Goal: Task Accomplishment & Management: Manage account settings

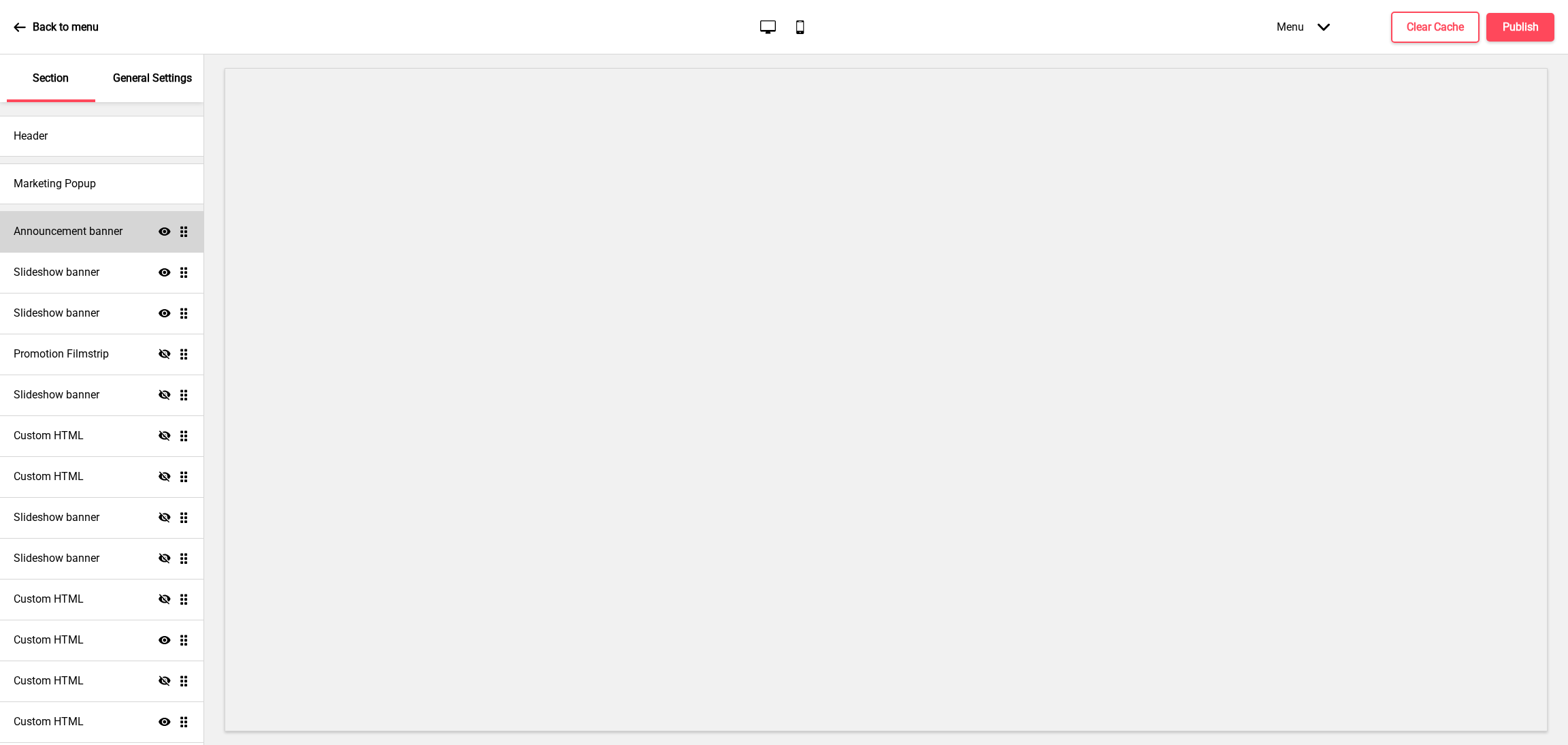
click at [78, 227] on h4 "Announcement banner" at bounding box center [68, 231] width 109 height 15
click at [100, 226] on h4 "Announcement banner" at bounding box center [68, 231] width 109 height 15
click at [104, 226] on h4 "Announcement banner" at bounding box center [68, 231] width 109 height 15
click at [109, 226] on h4 "Announcement banner" at bounding box center [68, 231] width 109 height 15
click at [92, 231] on h4 "Announcement banner" at bounding box center [68, 231] width 109 height 15
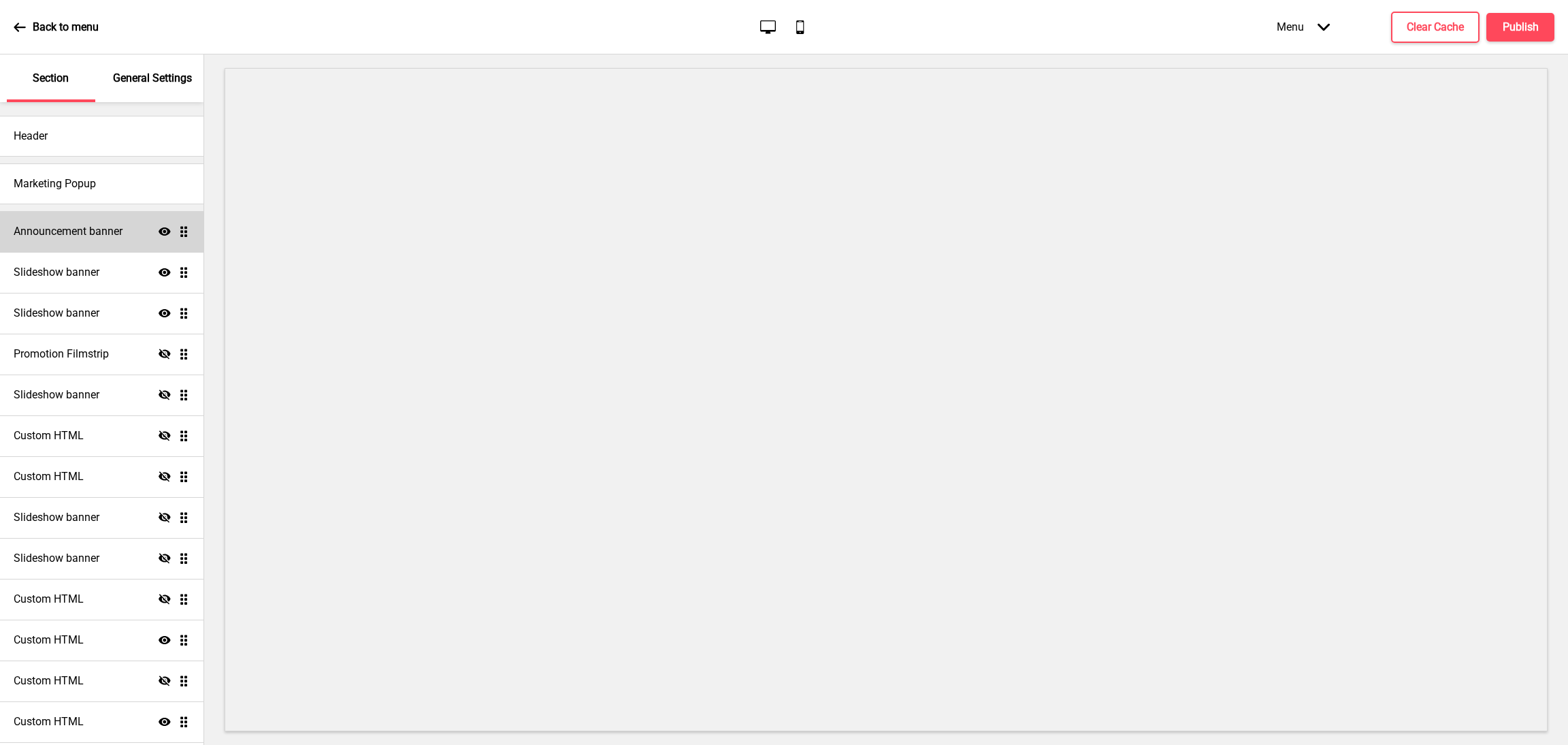
click at [79, 230] on h4 "Announcement banner" at bounding box center [68, 231] width 109 height 15
click at [118, 237] on h4 "Announcement banner" at bounding box center [68, 231] width 109 height 15
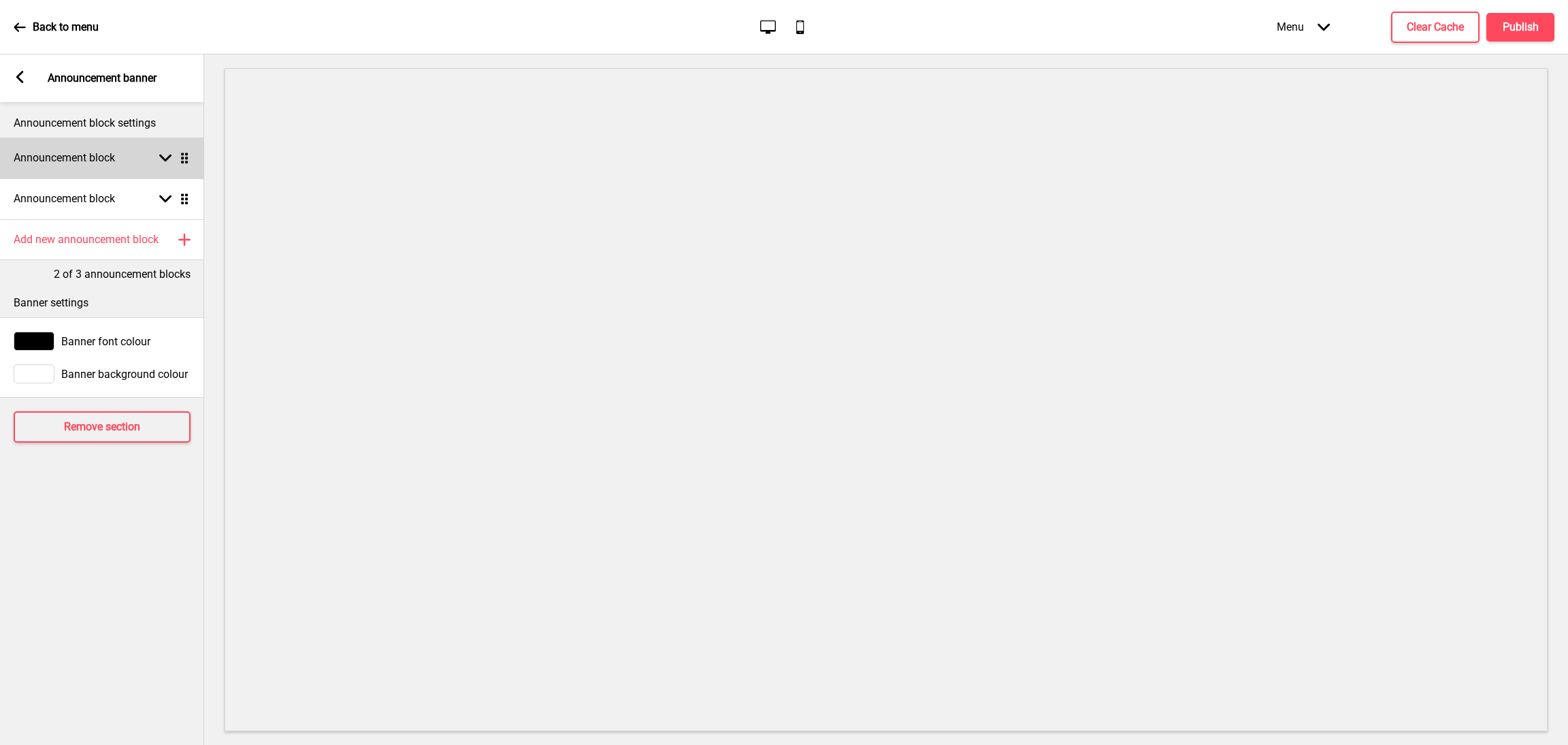
click at [144, 161] on div "Announcement block Arrow down Drag" at bounding box center [102, 158] width 204 height 41
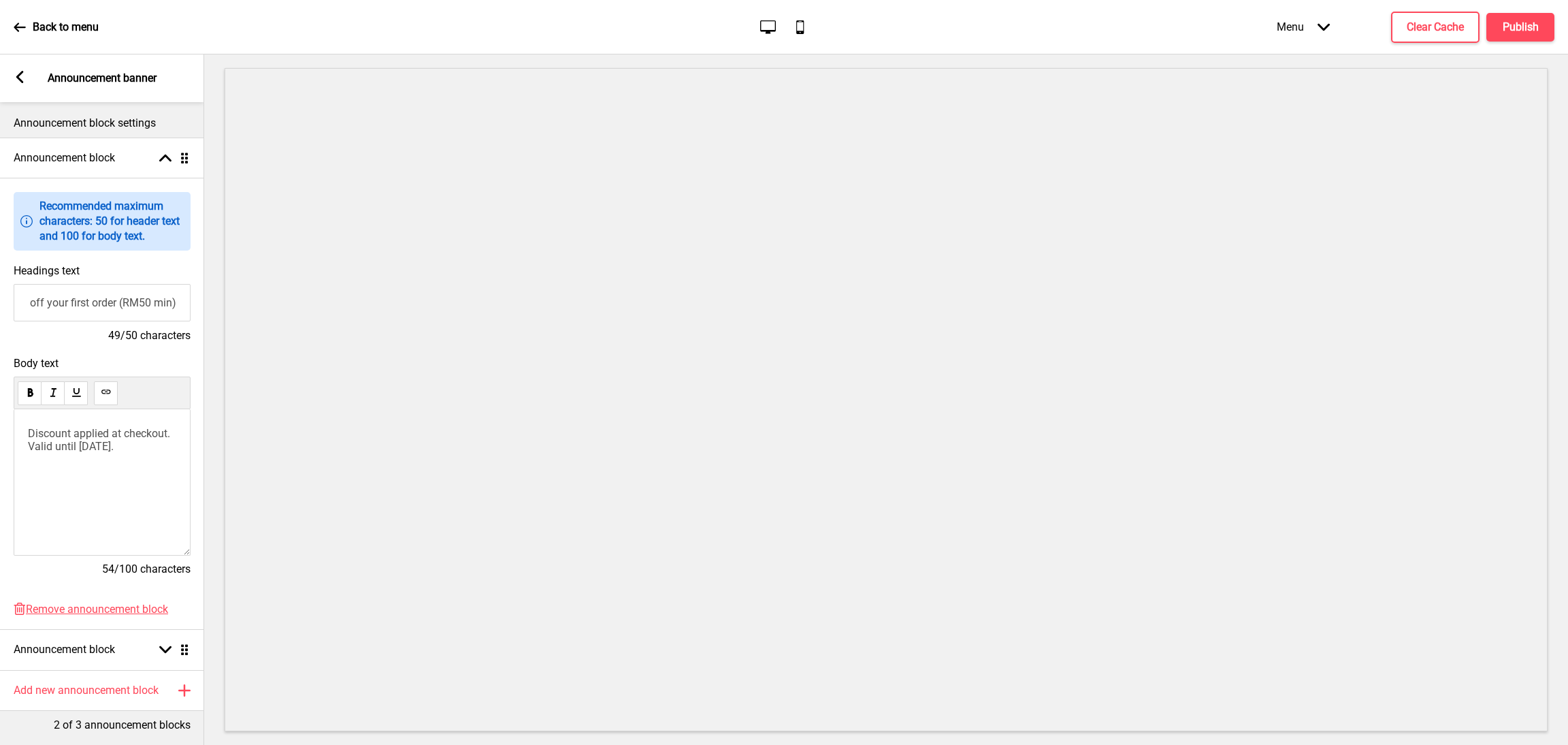
scroll to position [0, 1]
paste input "🇲🇾 Malaysia Day"
type input "🇲🇾 Malaysia Day Sale: 10% off your first order (RM50 min)"
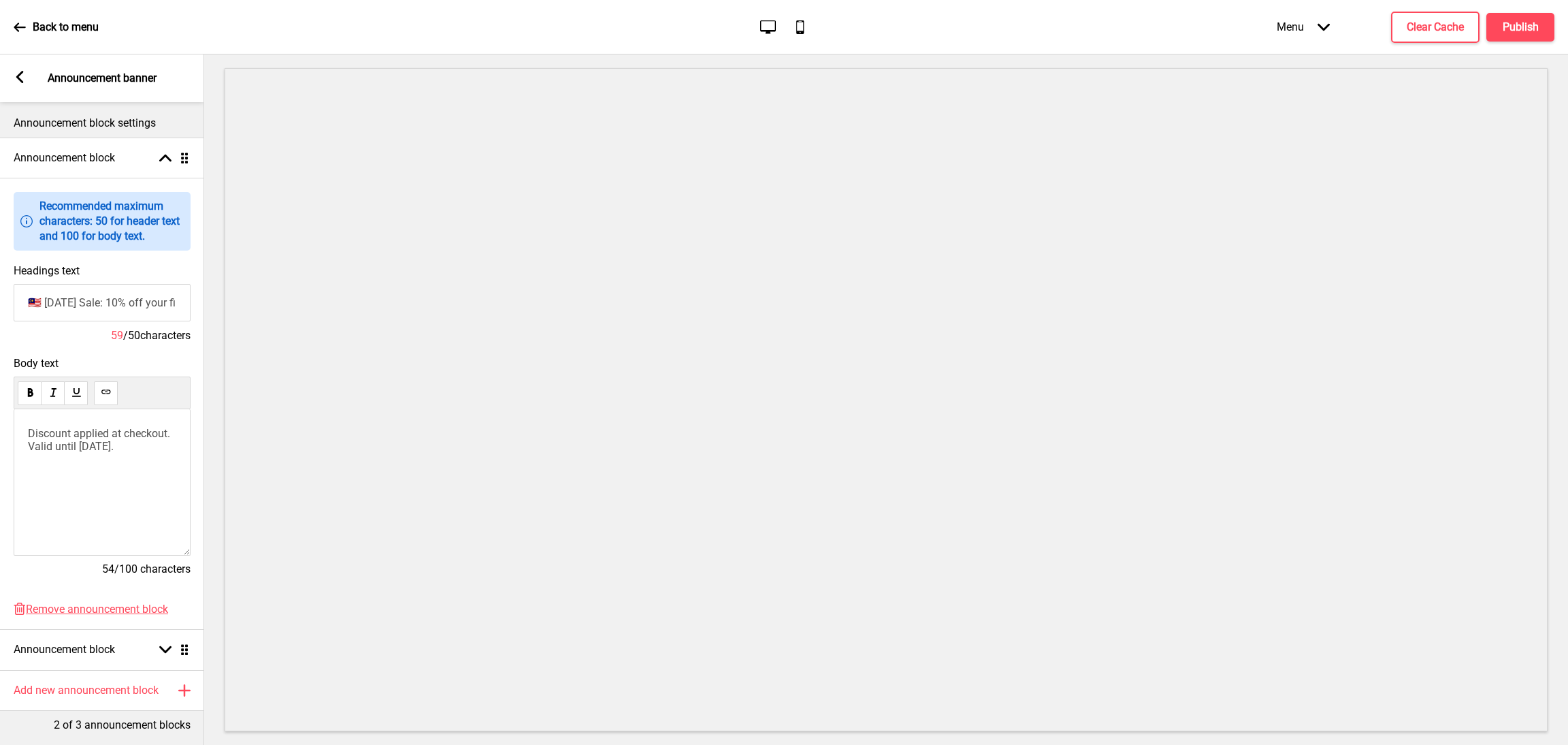
drag, startPoint x: 142, startPoint y: 452, endPoint x: 0, endPoint y: 368, distance: 165.0
click at [0, 376] on div "Body text Discount applied at checkout. Valid until Sep 3, 2025. 54/100 charact…" at bounding box center [102, 473] width 204 height 246
click at [35, 439] on p "Discount applied at checkout. Valid until Sep 18, 2025." at bounding box center [102, 440] width 149 height 26
click at [28, 446] on span "Discount applied at checkout. Valid until Sep 18, 2025." at bounding box center [101, 440] width 145 height 26
click at [1520, 16] on button "Publish" at bounding box center [1520, 27] width 68 height 29
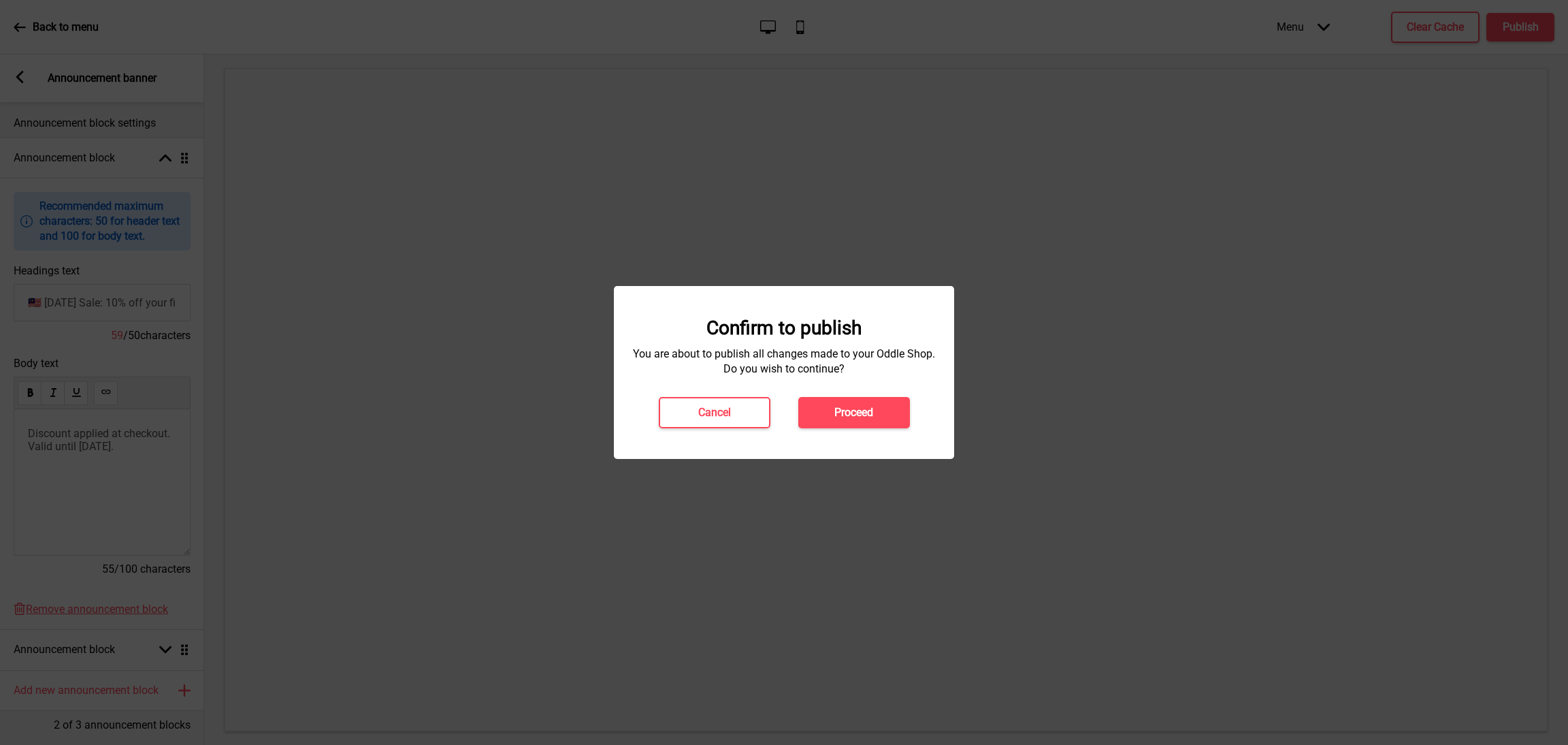
drag, startPoint x: 859, startPoint y: 414, endPoint x: 929, endPoint y: 386, distance: 75.4
click at [859, 413] on h4 "Proceed" at bounding box center [854, 412] width 39 height 15
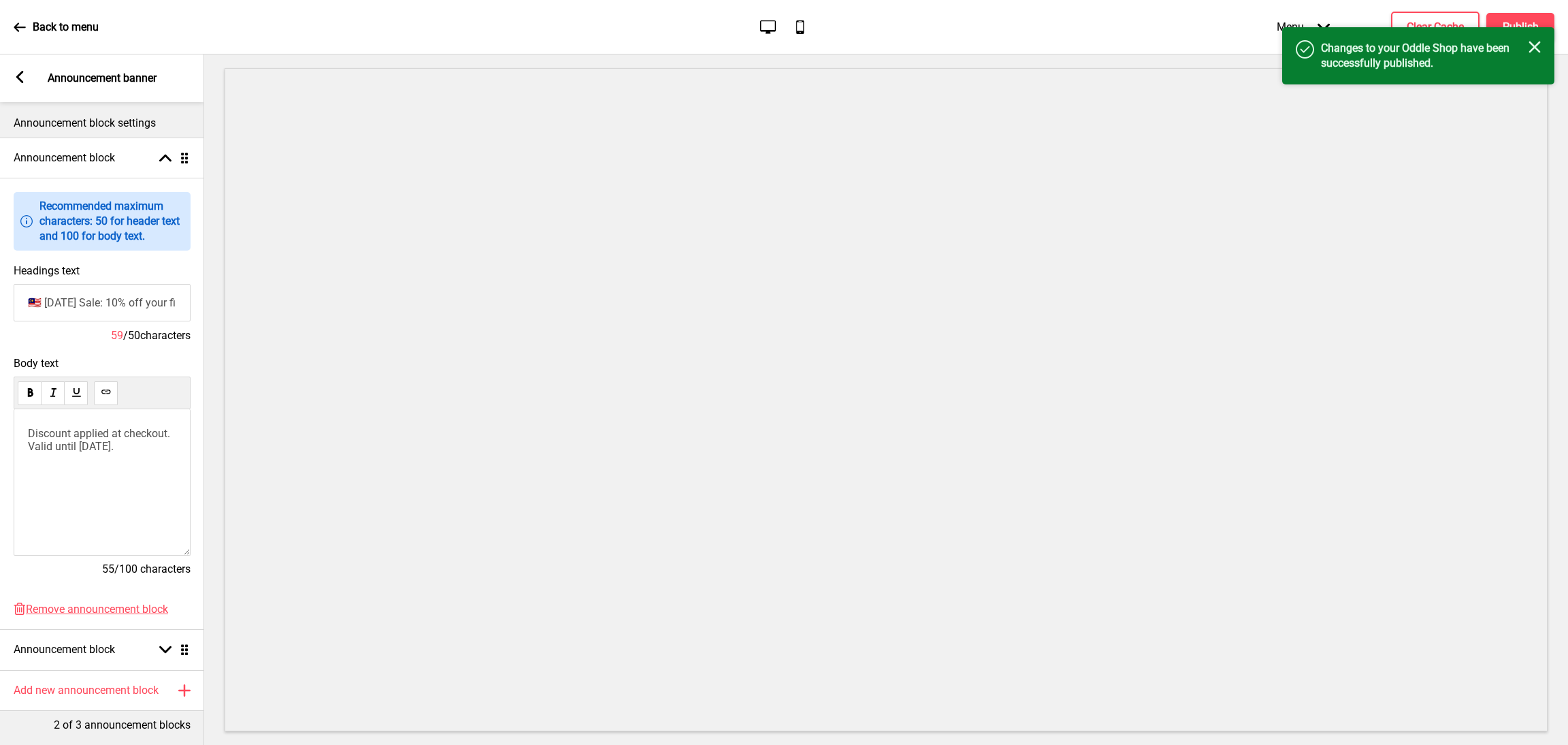
click at [1534, 49] on icon "Close" at bounding box center [1534, 47] width 12 height 12
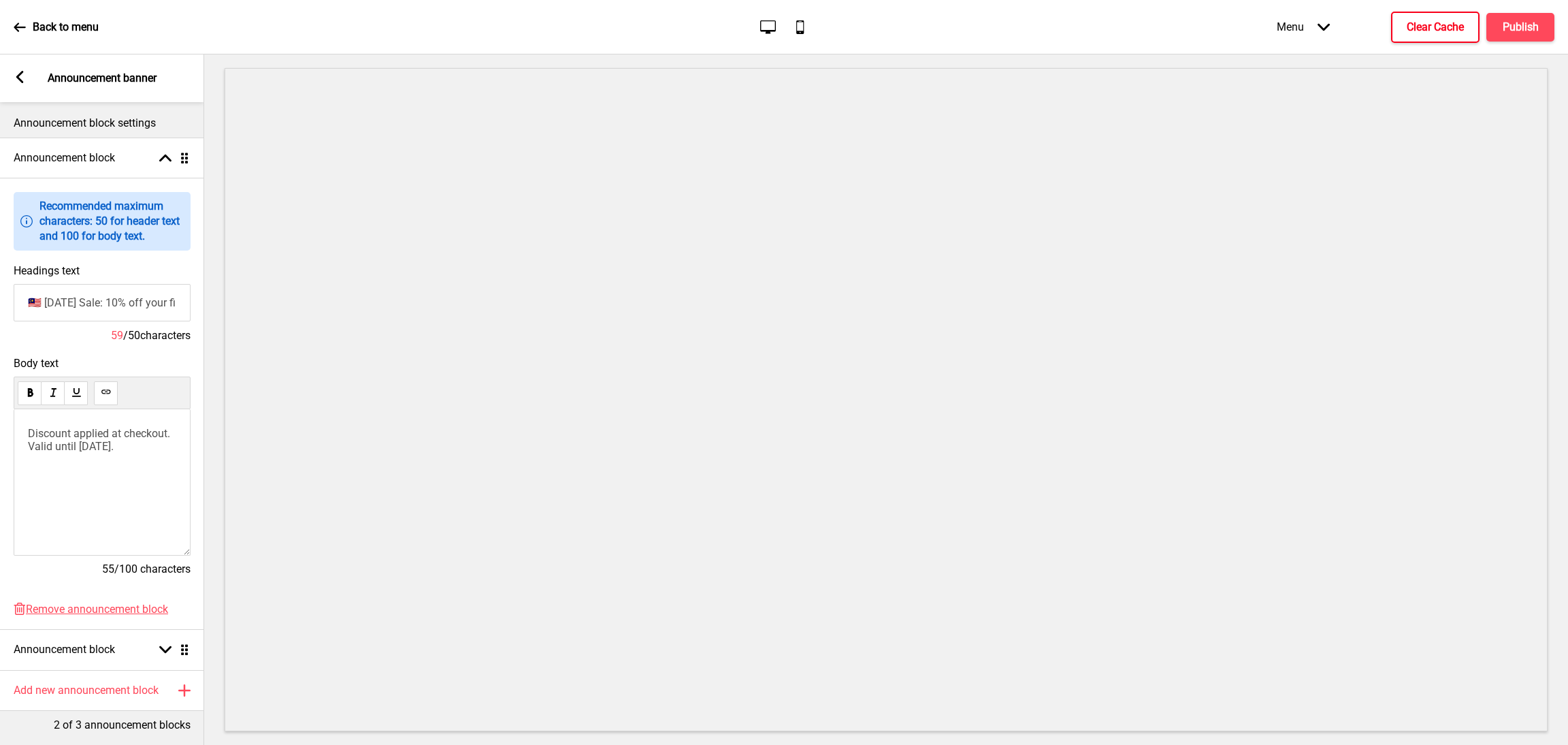
click at [1437, 23] on h4 "Clear Cache" at bounding box center [1435, 27] width 57 height 15
